Goal: Navigation & Orientation: Find specific page/section

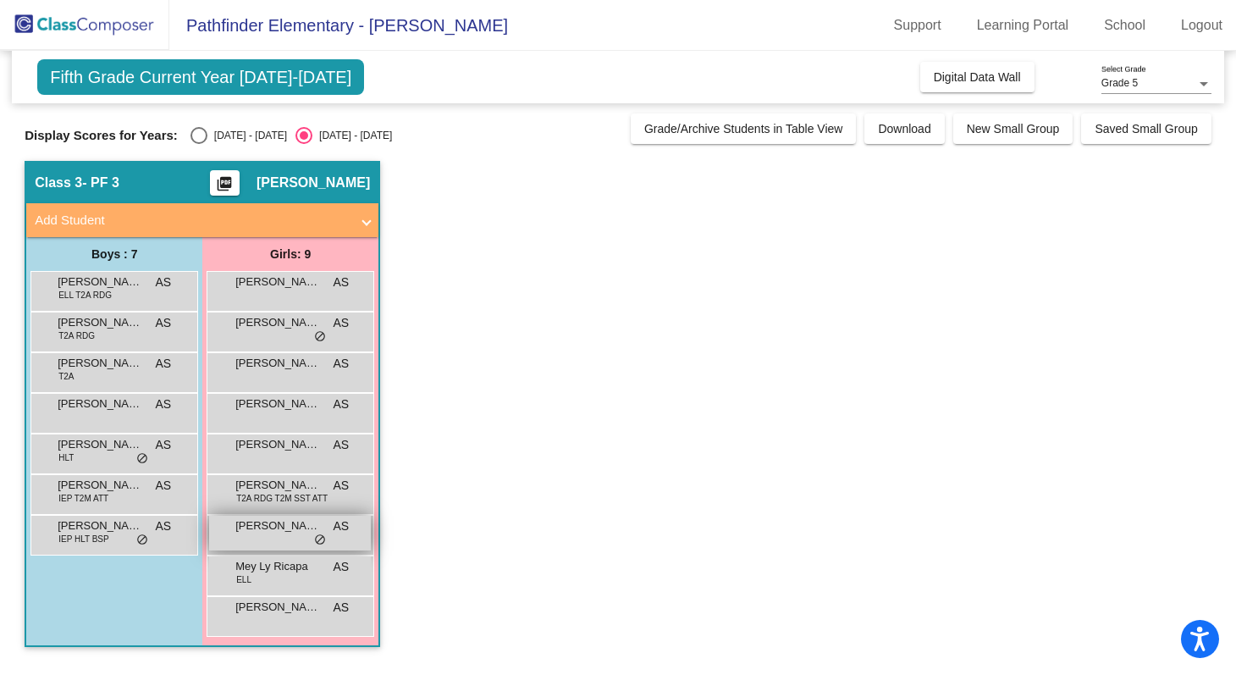
click at [287, 530] on span "[PERSON_NAME]" at bounding box center [277, 525] width 85 height 17
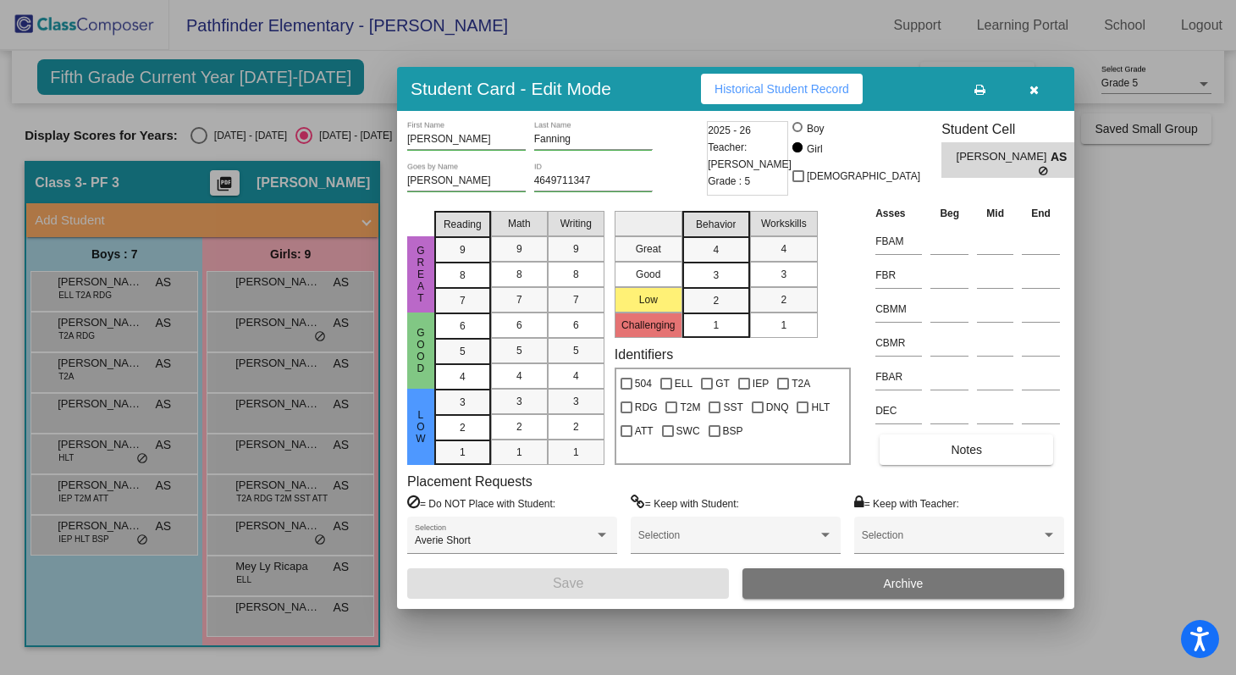
click at [1128, 373] on div at bounding box center [618, 337] width 1236 height 675
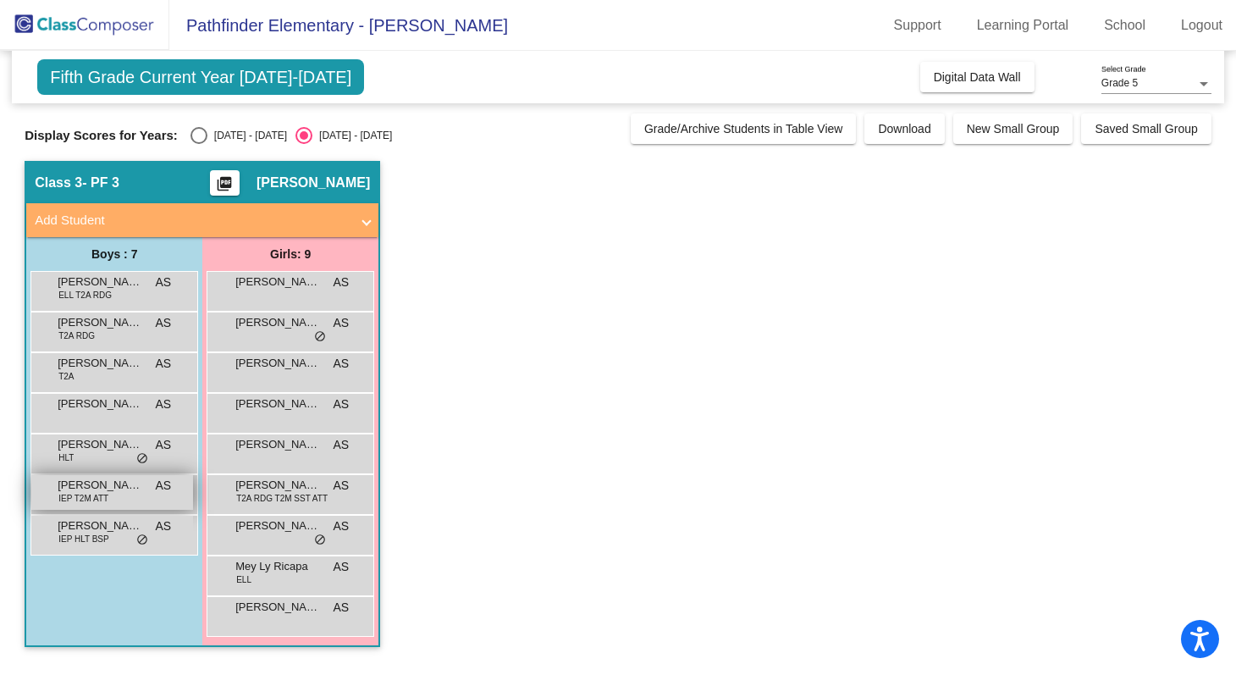
click at [114, 495] on div "[PERSON_NAME] IEP T2M ATT AS lock do_not_disturb_alt" at bounding box center [112, 492] width 162 height 35
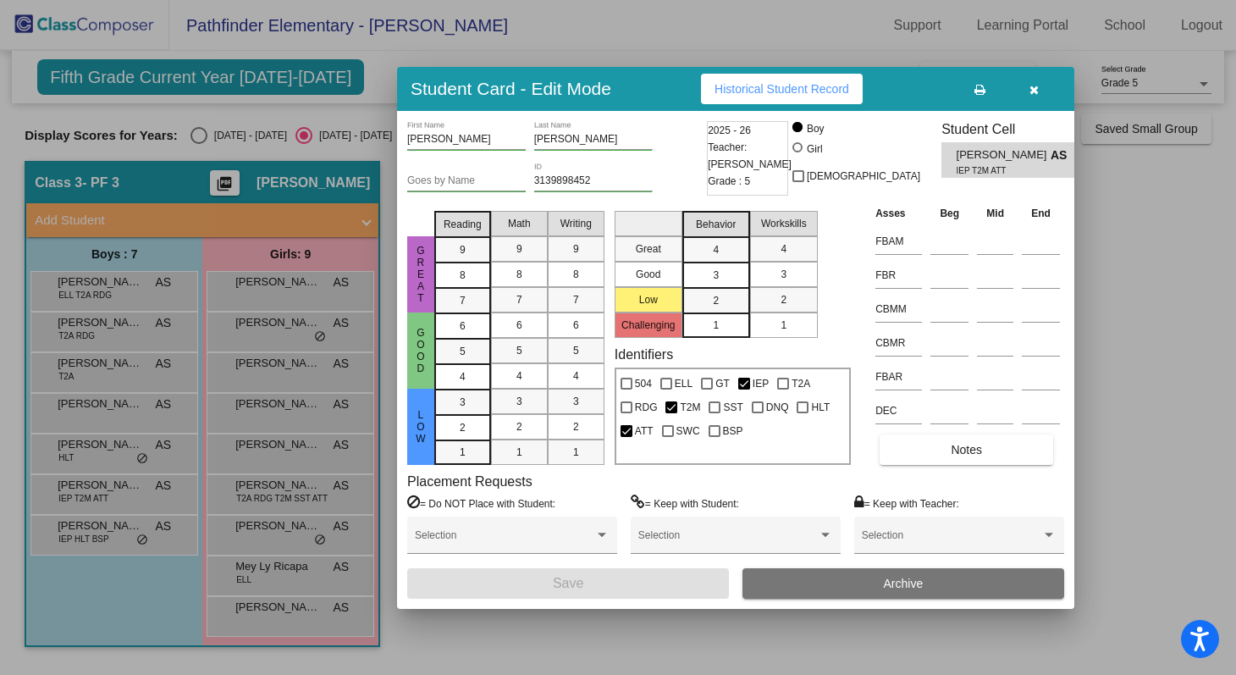
click at [1161, 255] on div at bounding box center [618, 337] width 1236 height 675
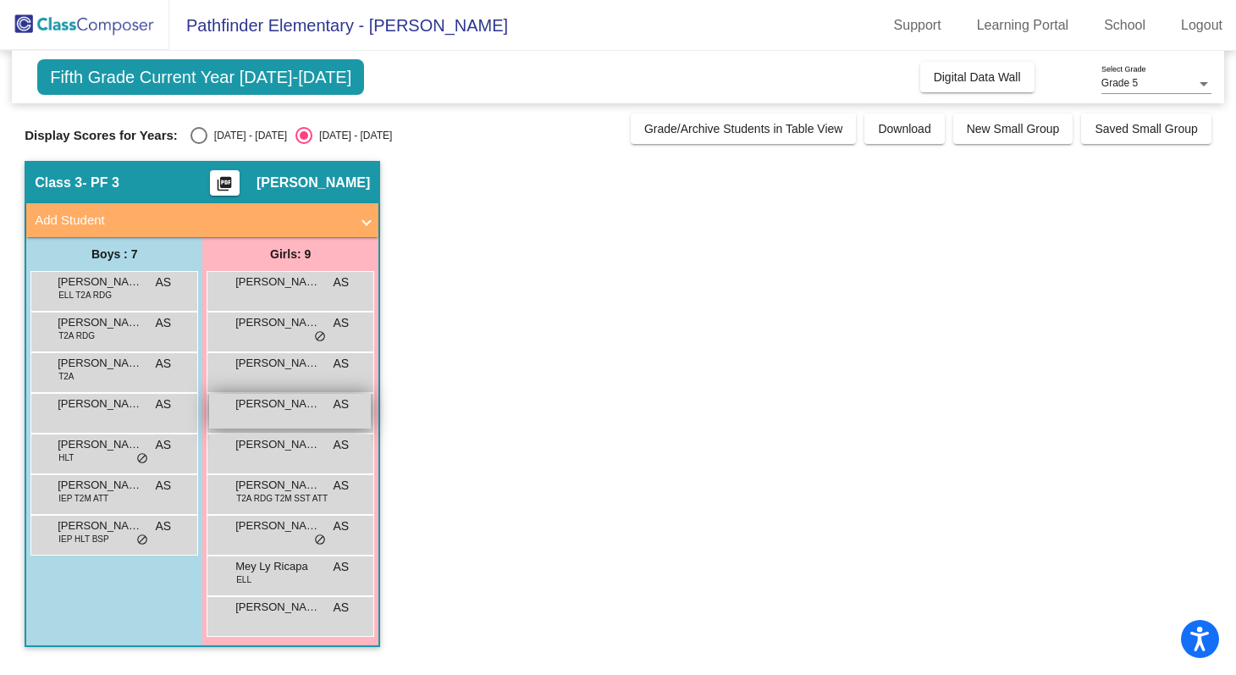
click at [248, 405] on span "[PERSON_NAME]" at bounding box center [277, 403] width 85 height 17
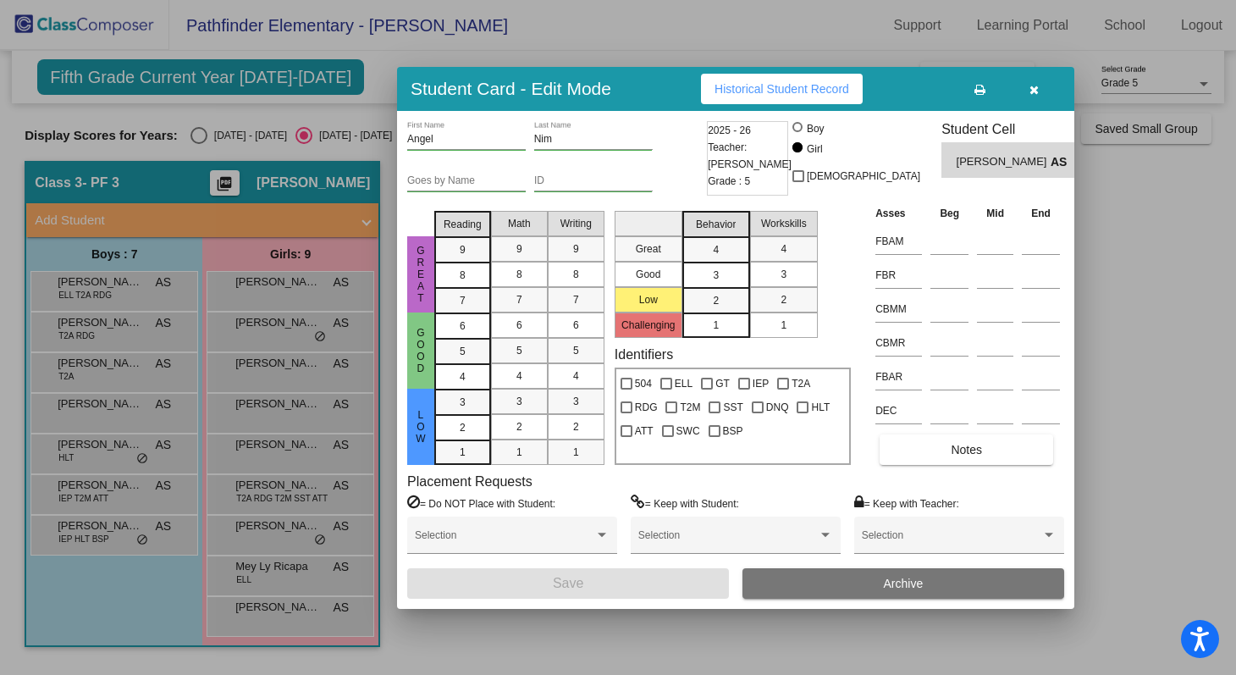
click at [287, 308] on div at bounding box center [618, 337] width 1236 height 675
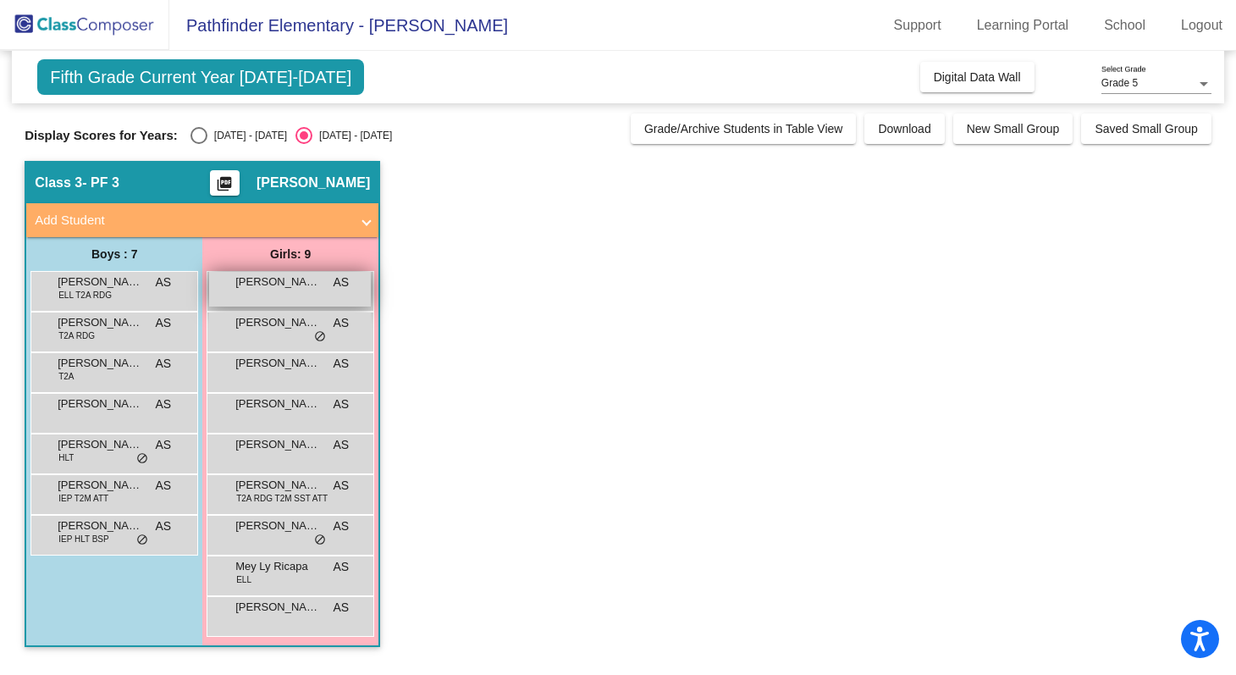
click at [287, 296] on div "[PERSON_NAME] AS lock do_not_disturb_alt" at bounding box center [290, 289] width 162 height 35
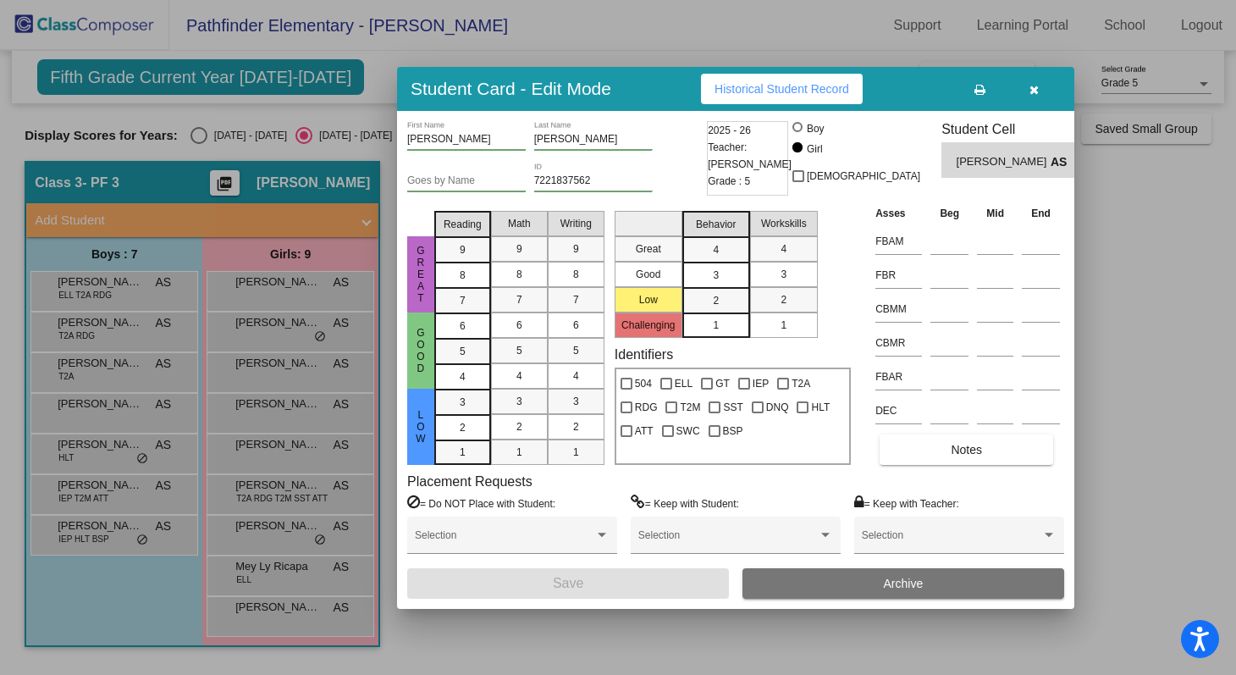
click at [256, 493] on div at bounding box center [618, 337] width 1236 height 675
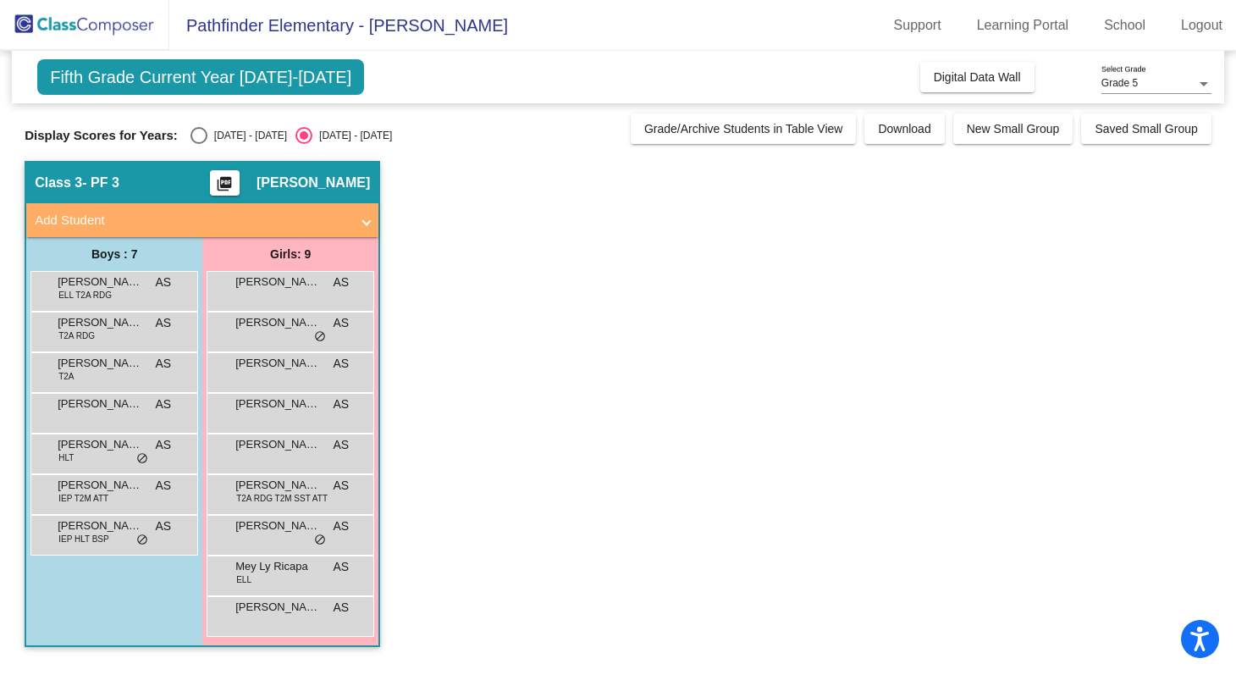
click at [256, 493] on span "T2A RDG T2M SST ATT" at bounding box center [281, 498] width 91 height 13
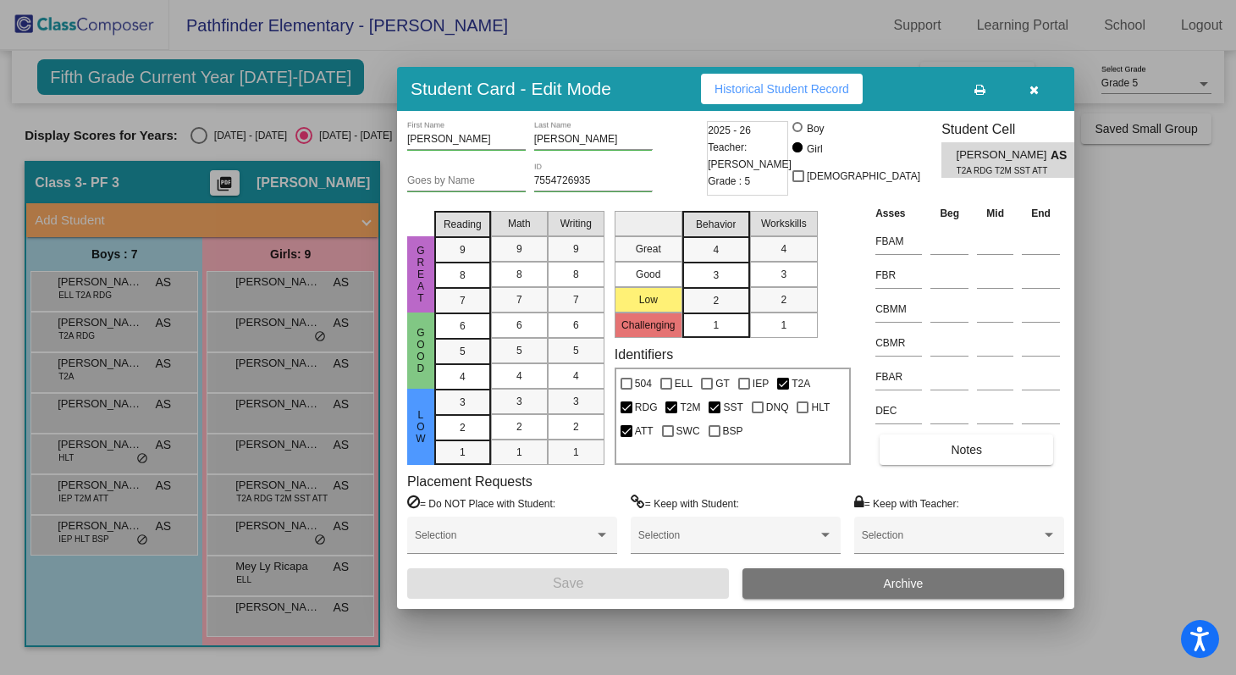
click at [268, 501] on div at bounding box center [618, 337] width 1236 height 675
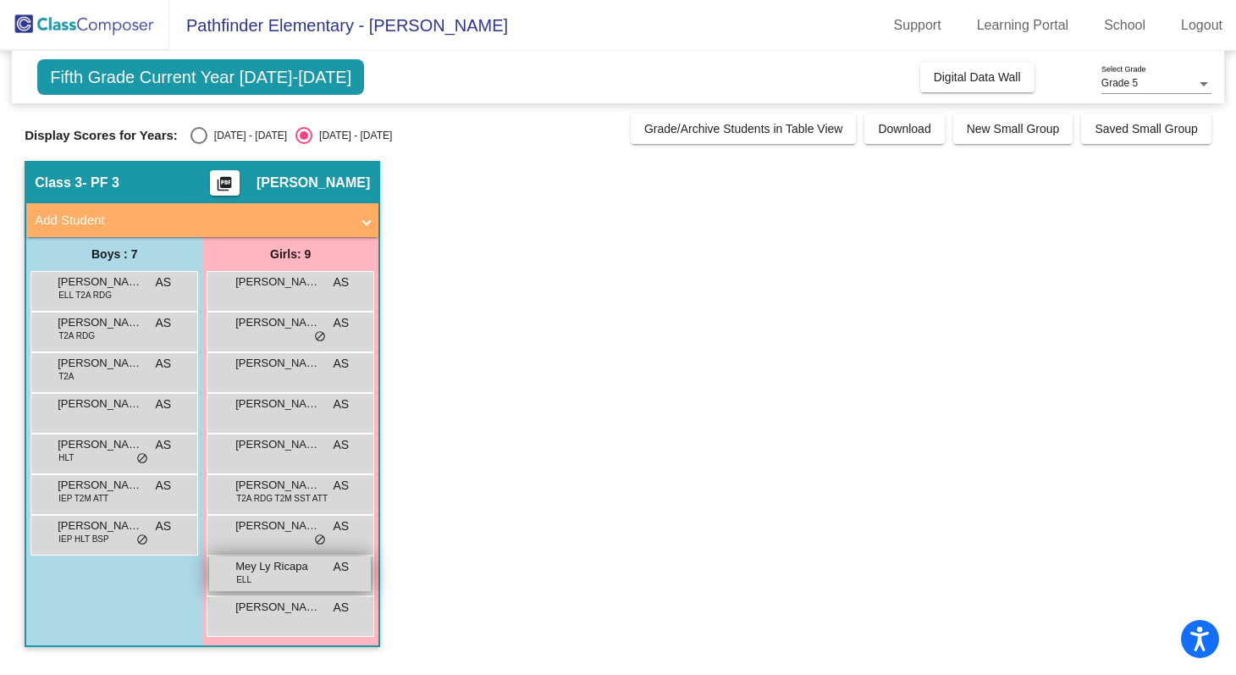
click at [273, 572] on span "Mey Ly Ricapa" at bounding box center [277, 566] width 85 height 17
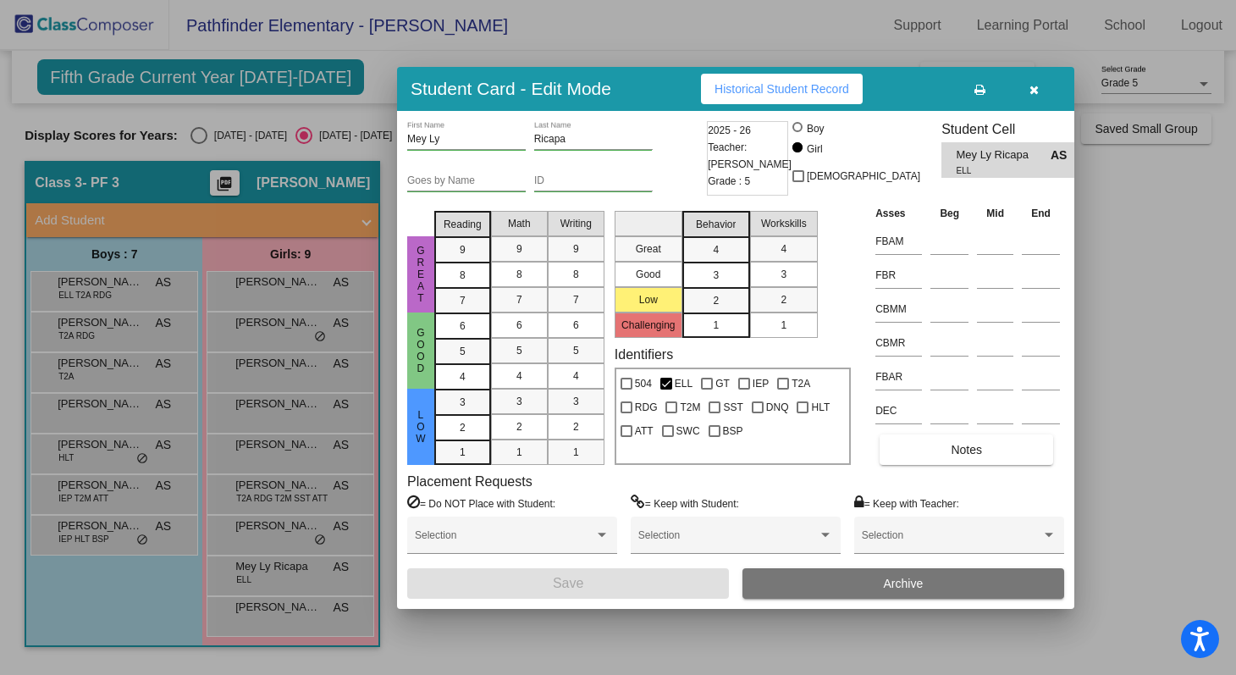
click at [293, 616] on div at bounding box center [618, 337] width 1236 height 675
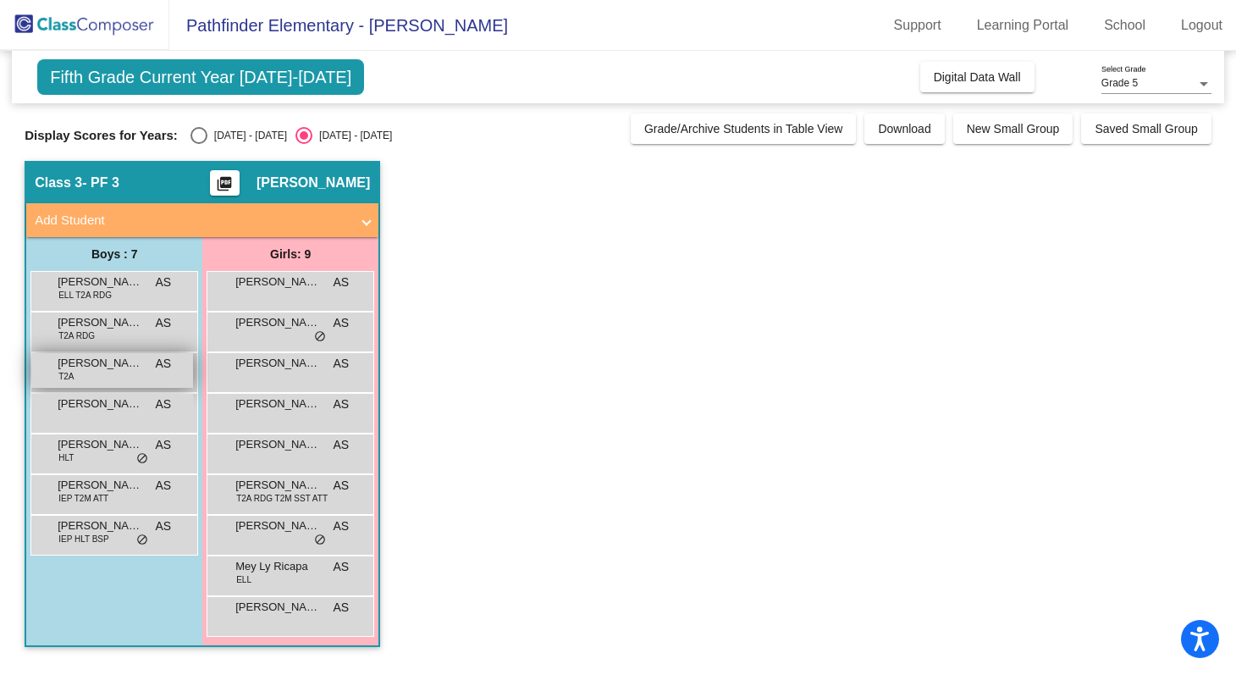
click at [83, 374] on div "[PERSON_NAME] T2A AS lock do_not_disturb_alt" at bounding box center [112, 370] width 162 height 35
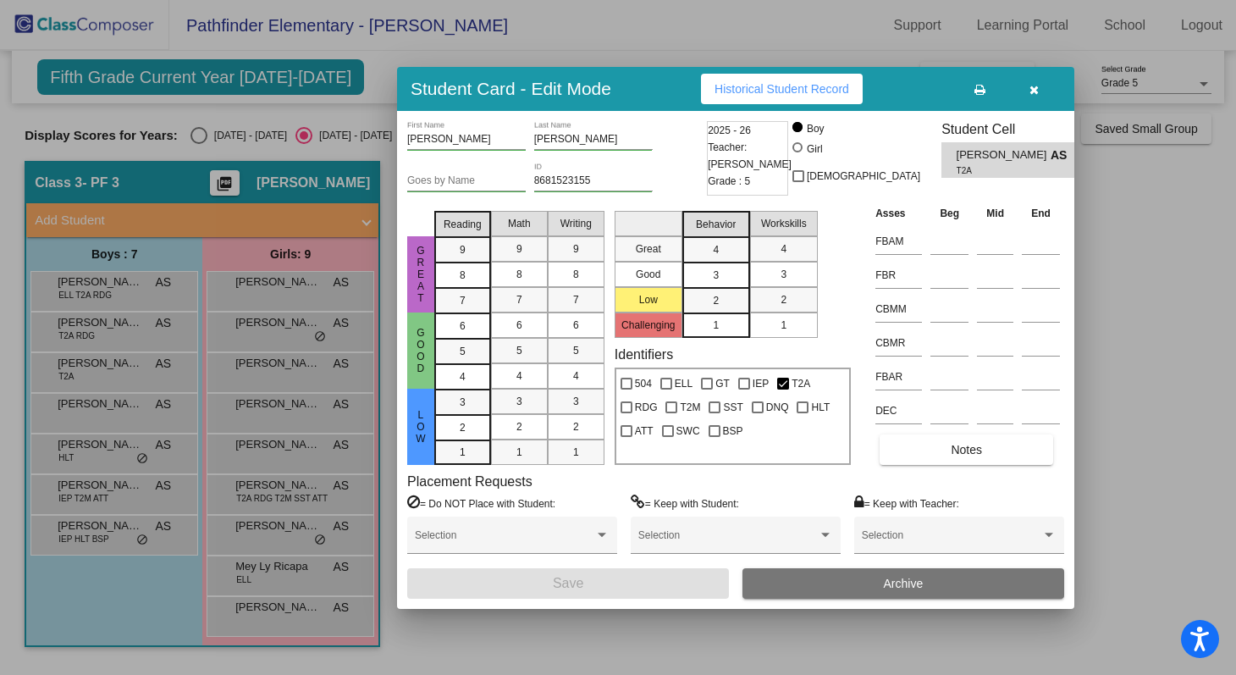
click at [285, 328] on div at bounding box center [618, 337] width 1236 height 675
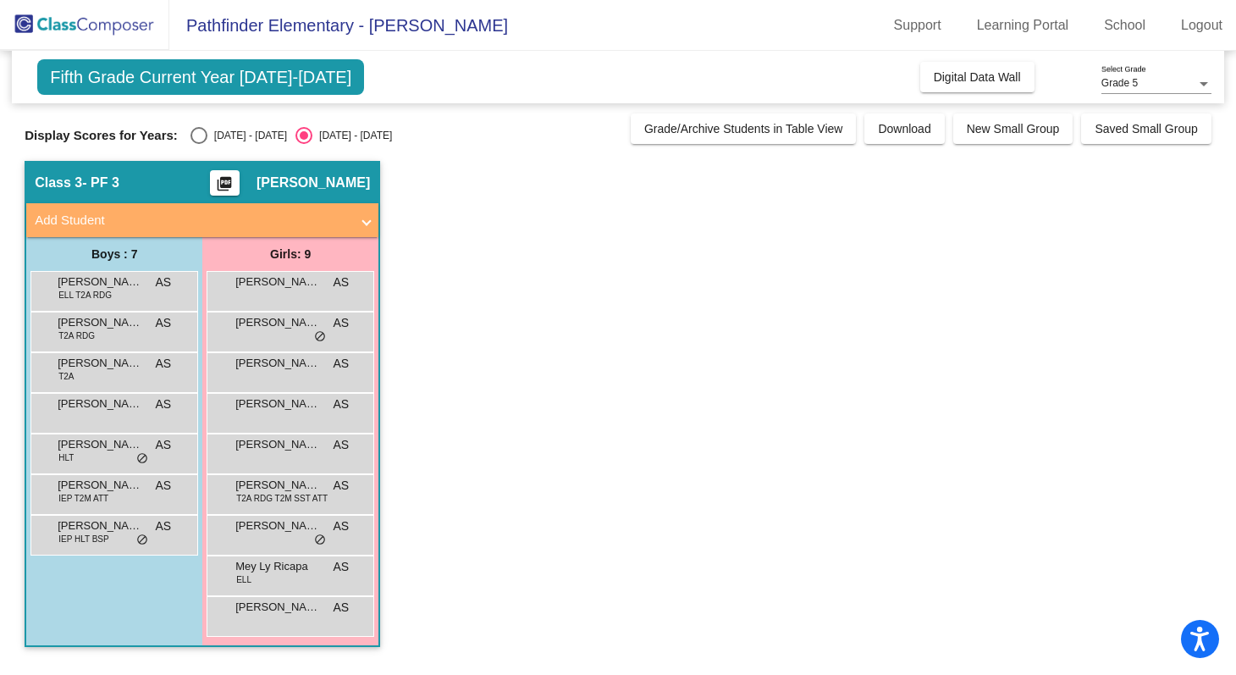
click at [285, 328] on span "[PERSON_NAME]" at bounding box center [277, 322] width 85 height 17
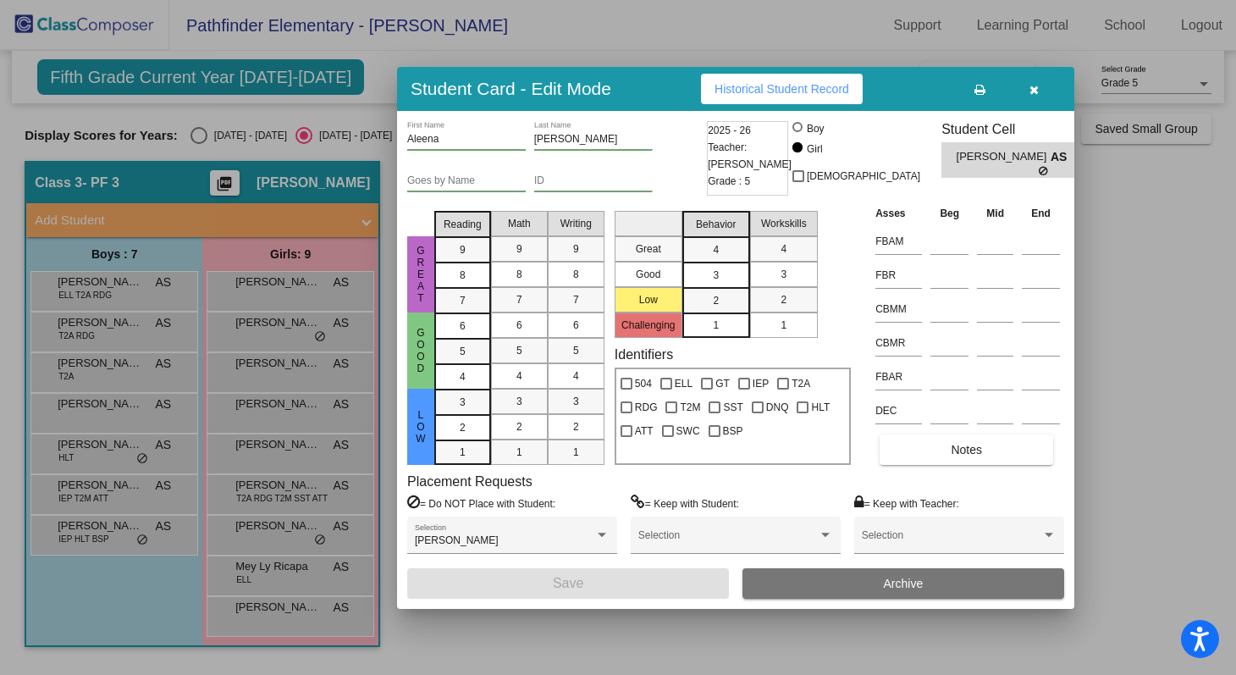
click at [121, 458] on div at bounding box center [618, 337] width 1236 height 675
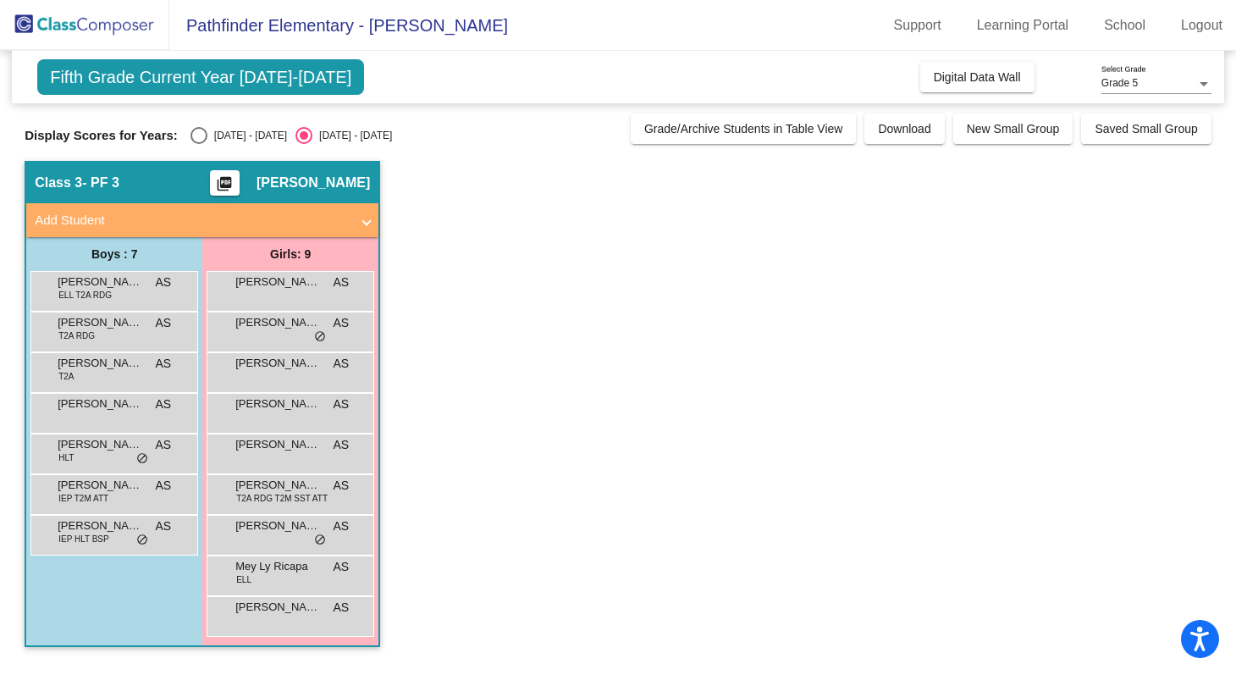
click at [121, 458] on div "[PERSON_NAME] HLT AS lock do_not_disturb_alt" at bounding box center [112, 451] width 162 height 35
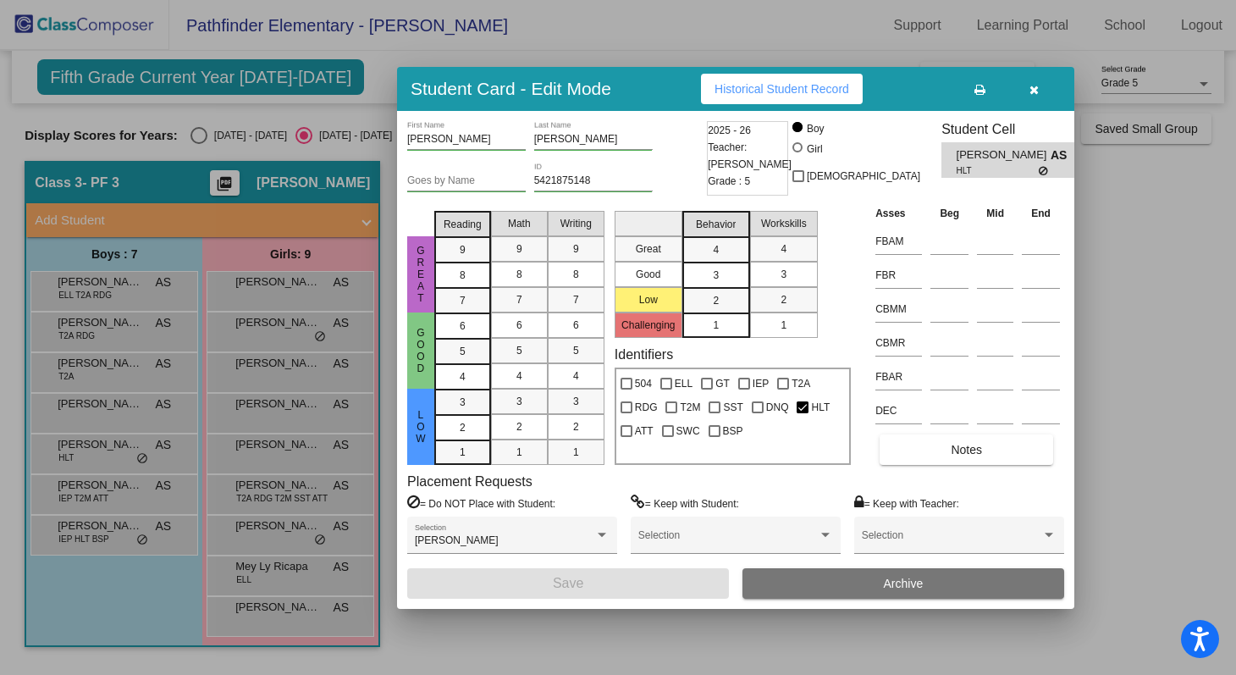
click at [124, 329] on div at bounding box center [618, 337] width 1236 height 675
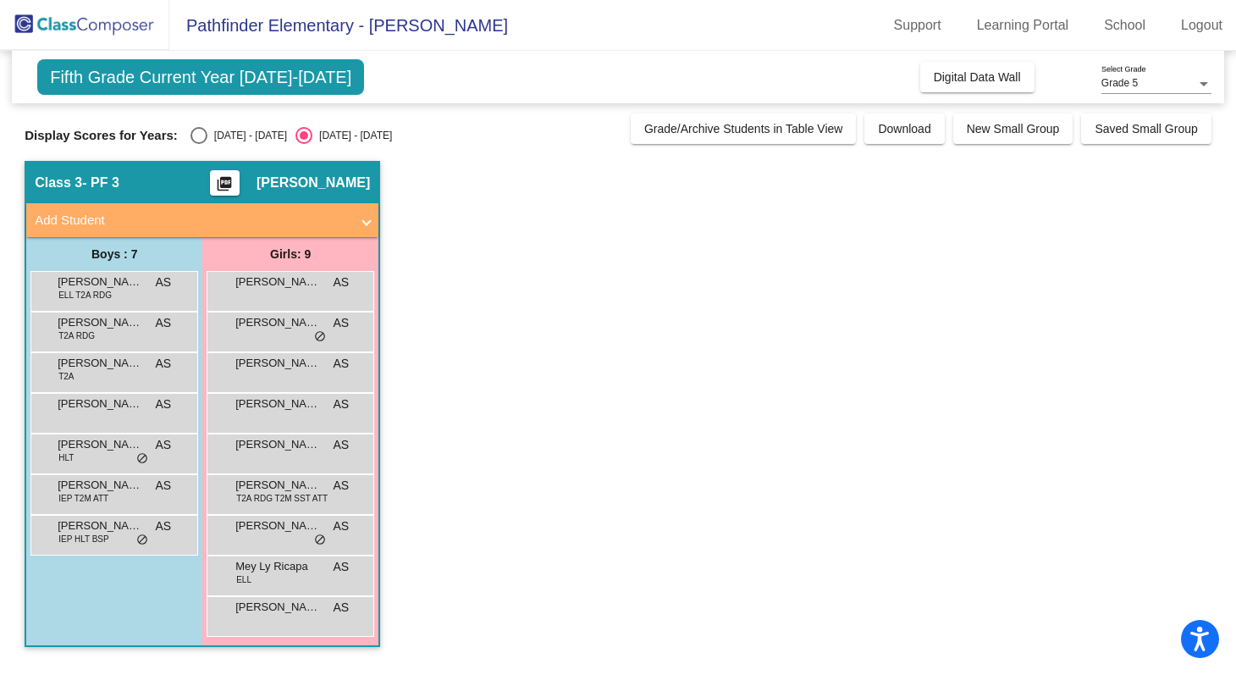
click at [124, 329] on span "[PERSON_NAME]" at bounding box center [100, 322] width 85 height 17
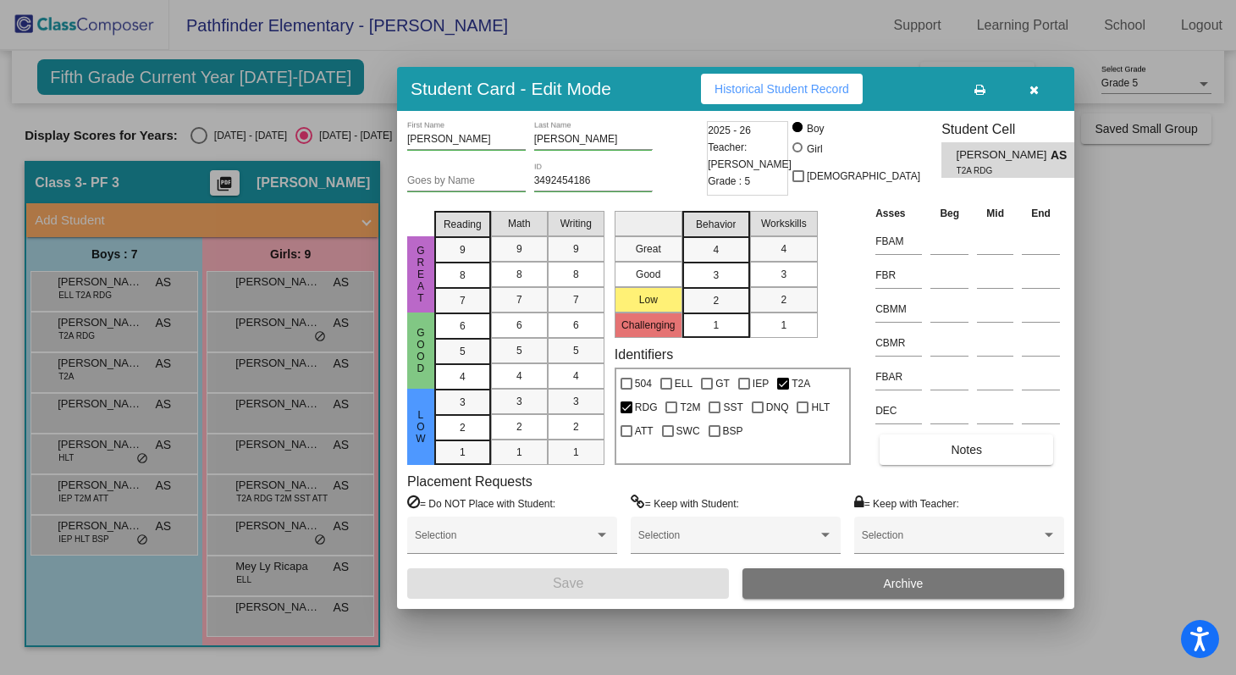
click at [272, 365] on div at bounding box center [618, 337] width 1236 height 675
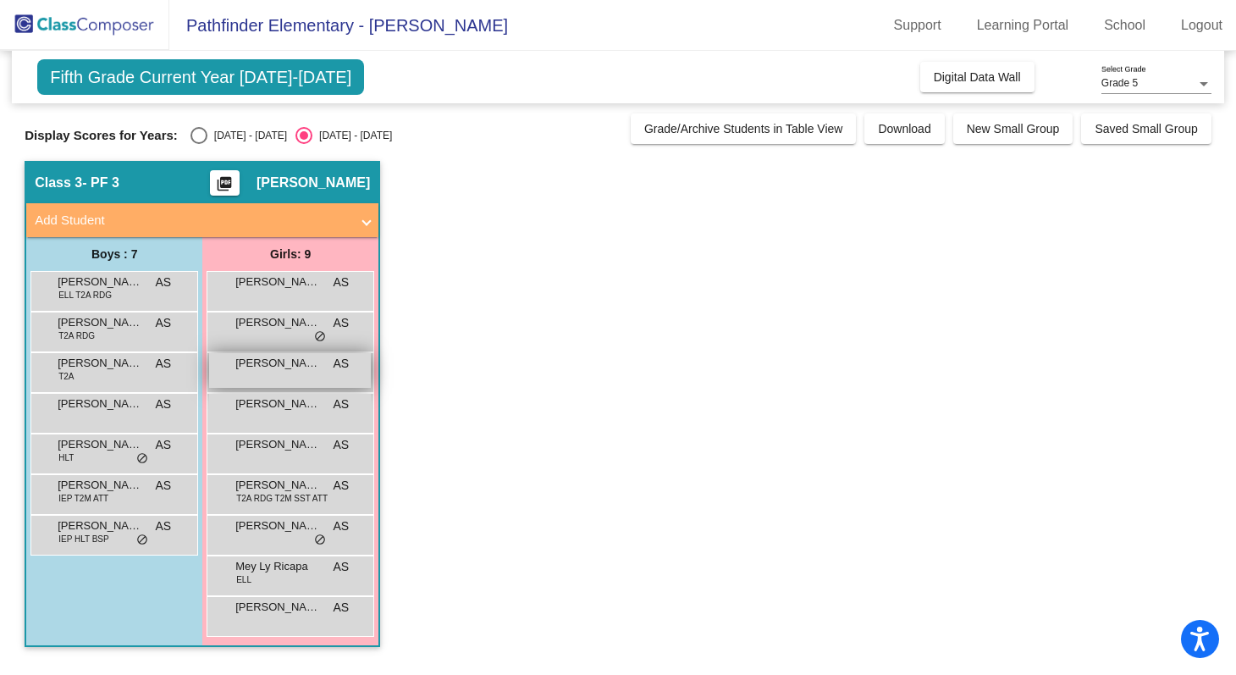
click at [272, 363] on span "[PERSON_NAME][DATE]" at bounding box center [277, 363] width 85 height 17
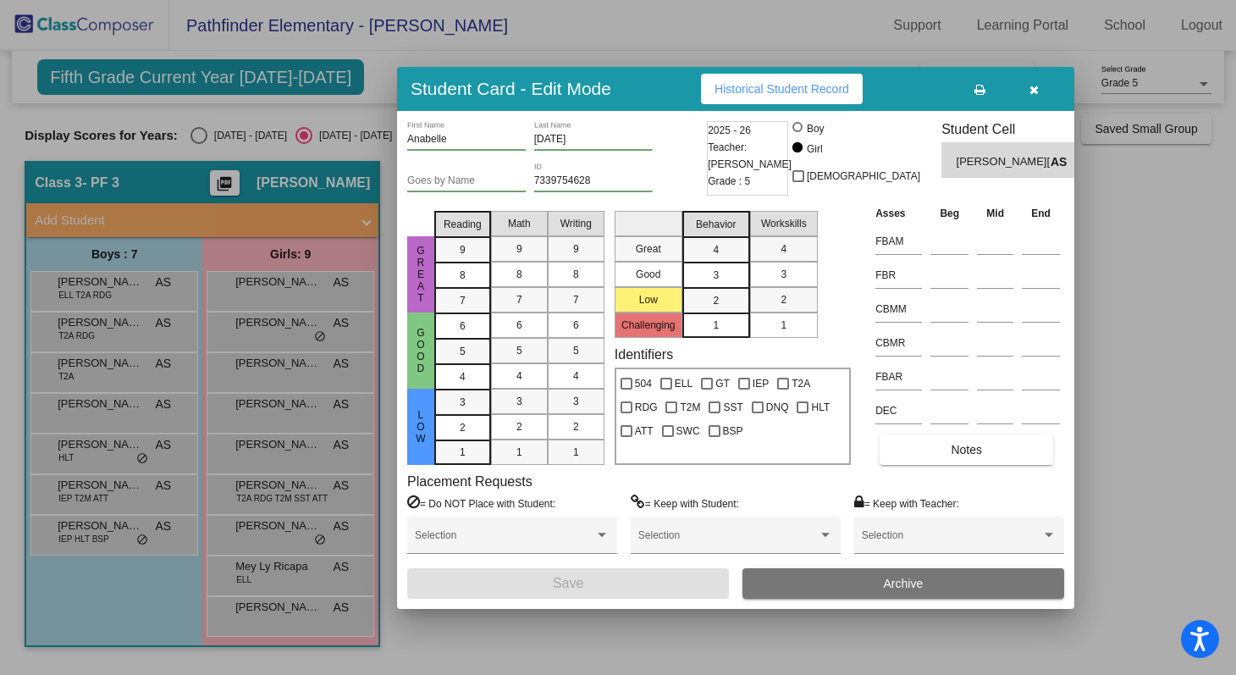
click at [258, 457] on div at bounding box center [618, 337] width 1236 height 675
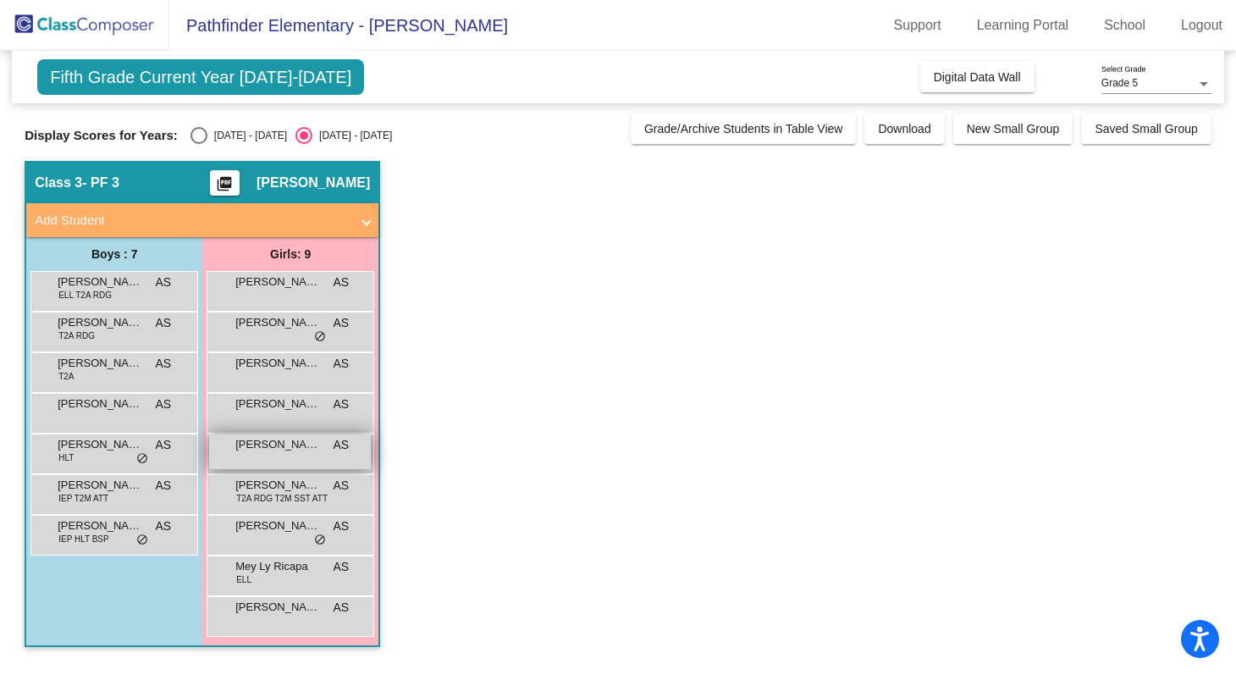
click at [258, 455] on div "[PERSON_NAME] AS lock do_not_disturb_alt" at bounding box center [290, 451] width 162 height 35
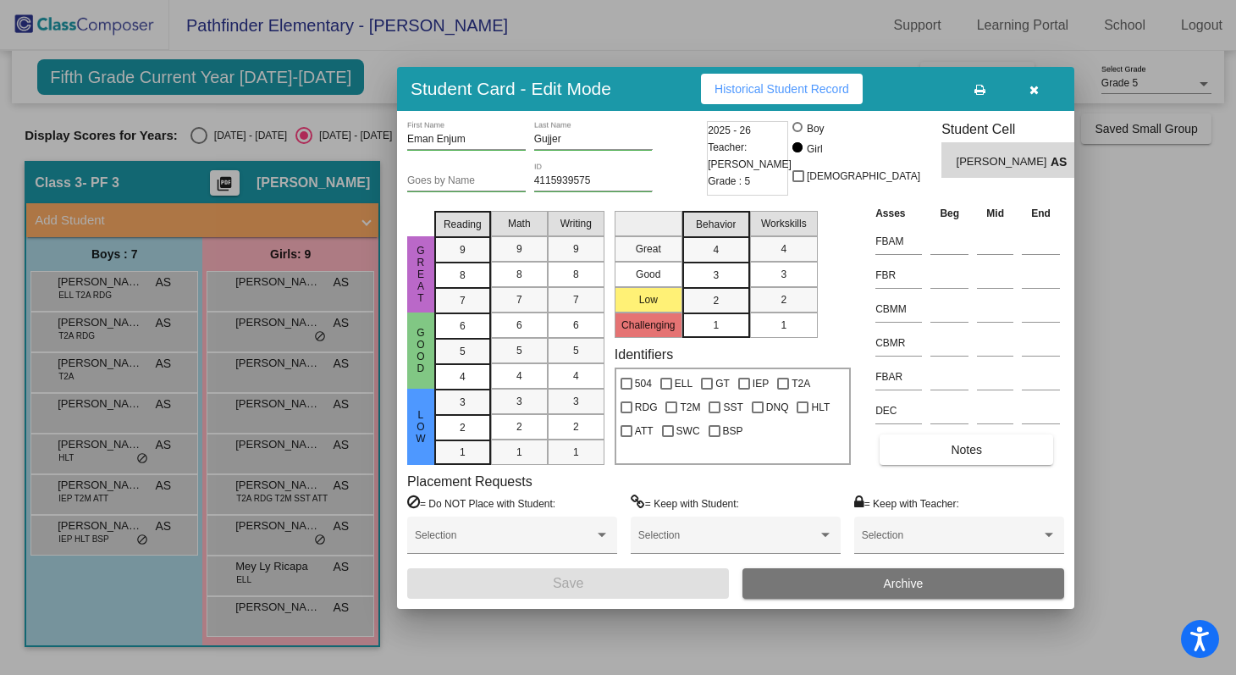
click at [1194, 264] on div at bounding box center [618, 337] width 1236 height 675
